Goal: Entertainment & Leisure: Browse casually

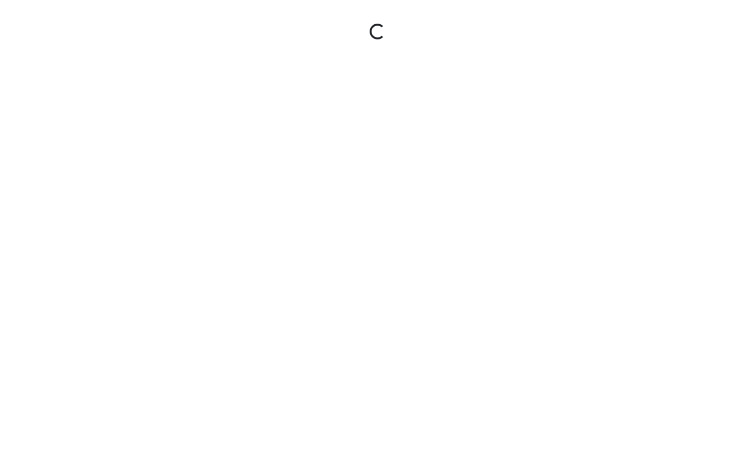
select select "hfMwSwR8a4b3zp8Gw4pjkd"
